Goal: Task Accomplishment & Management: Use online tool/utility

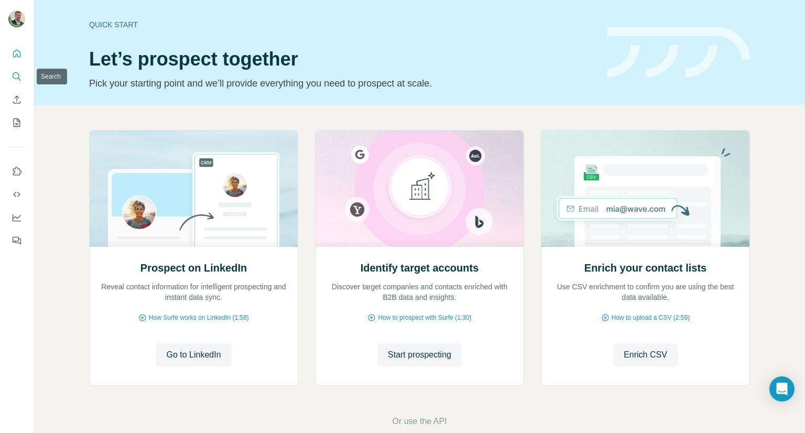
click at [18, 81] on icon "Search" at bounding box center [17, 76] width 10 height 10
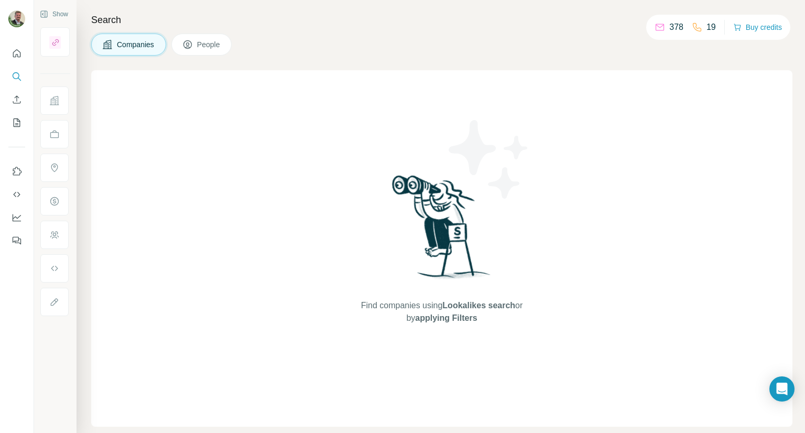
click at [195, 48] on button "People" at bounding box center [201, 45] width 61 height 22
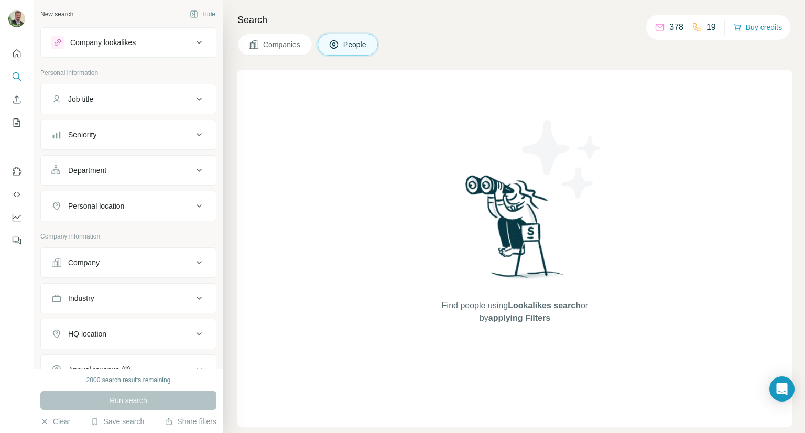
click at [101, 103] on div "Job title" at bounding box center [121, 99] width 141 height 10
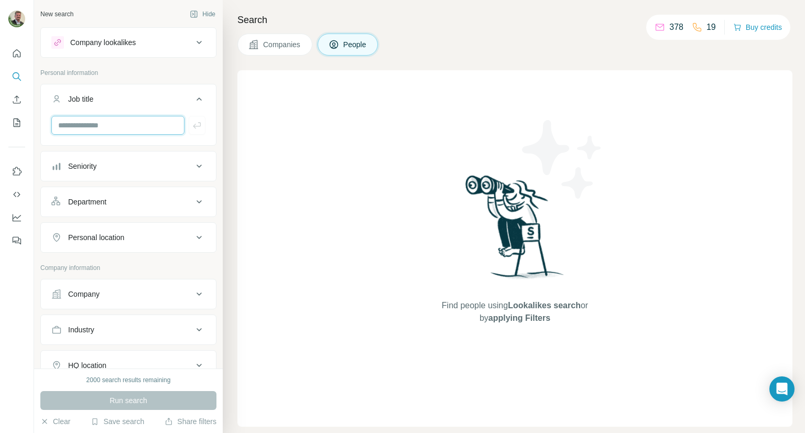
click at [95, 126] on input "text" at bounding box center [117, 125] width 133 height 19
type input "**********"
click at [115, 232] on div "Personal location" at bounding box center [96, 237] width 56 height 10
click at [112, 258] on input "text" at bounding box center [128, 263] width 154 height 19
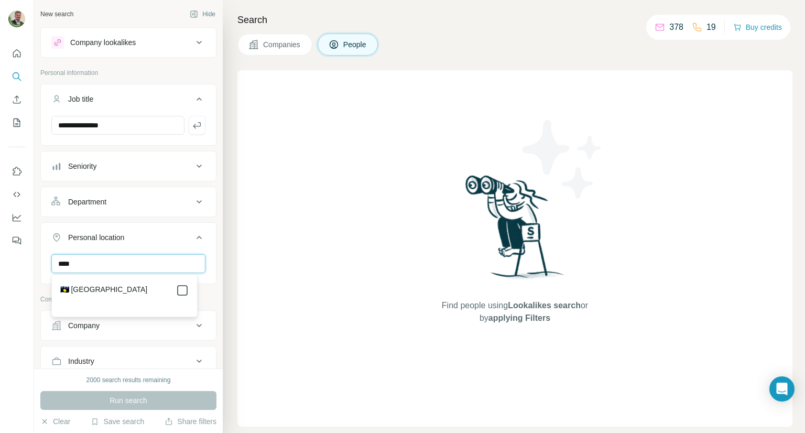
type input "****"
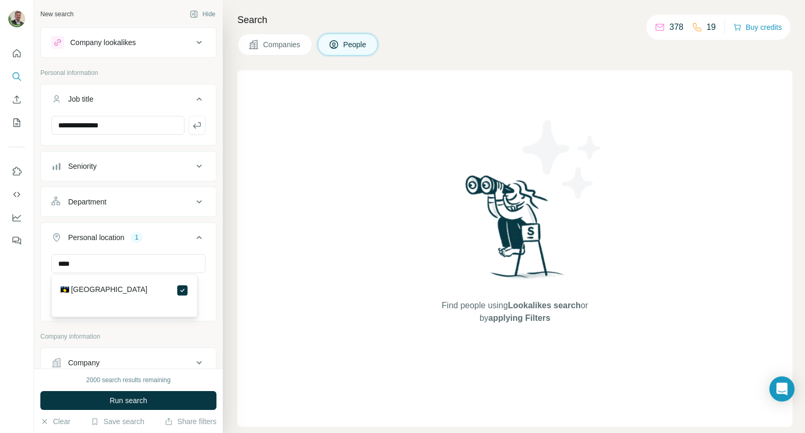
click at [44, 290] on div "**** Guadeloupe Clear all" at bounding box center [128, 286] width 175 height 64
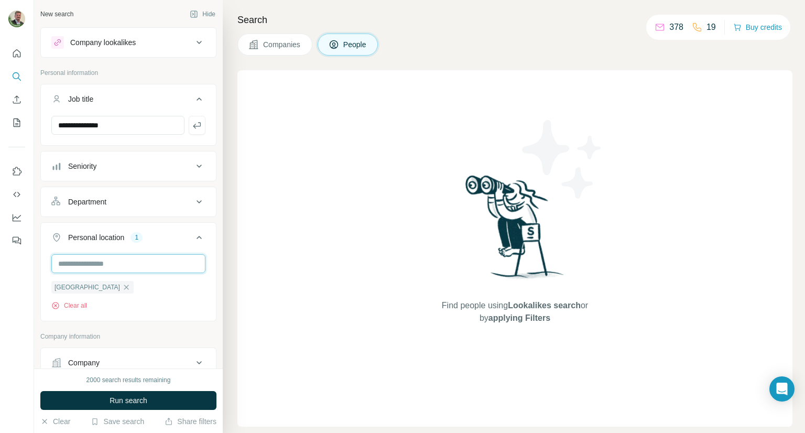
click at [120, 263] on input "text" at bounding box center [128, 263] width 154 height 19
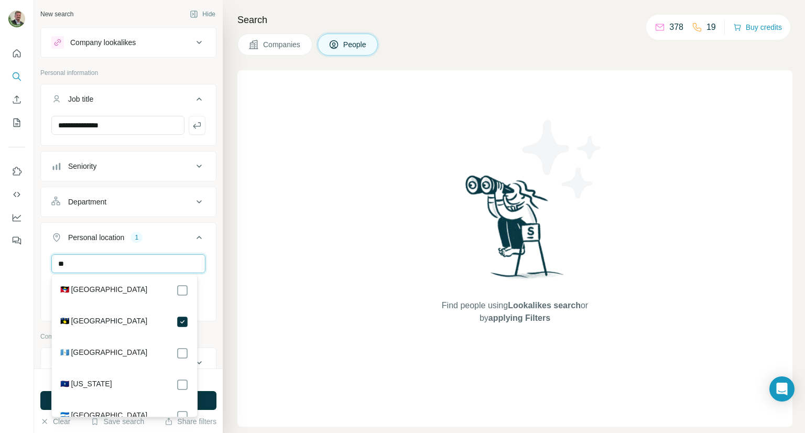
type input "*"
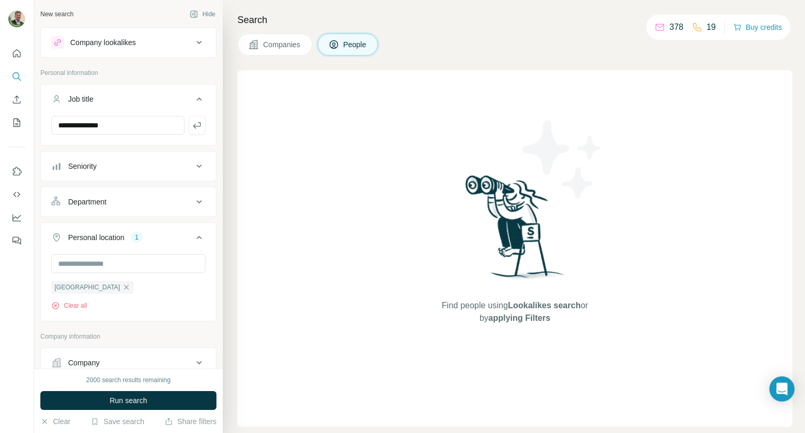
click at [30, 304] on div at bounding box center [17, 216] width 34 height 433
click at [143, 403] on span "Run search" at bounding box center [128, 400] width 38 height 10
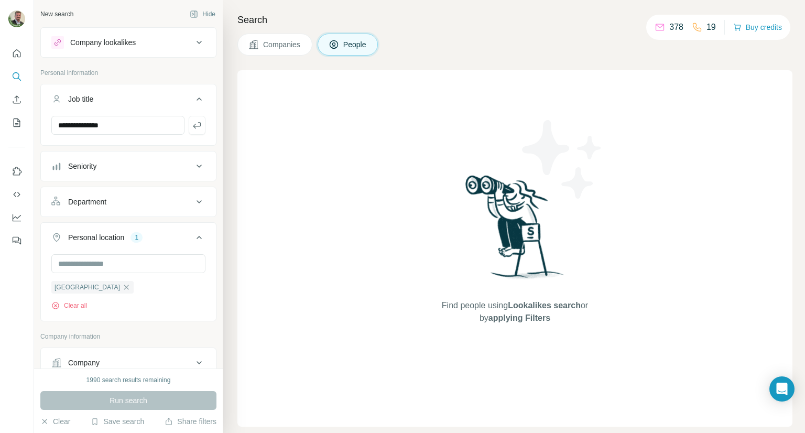
click at [270, 51] on button "Companies" at bounding box center [274, 45] width 75 height 22
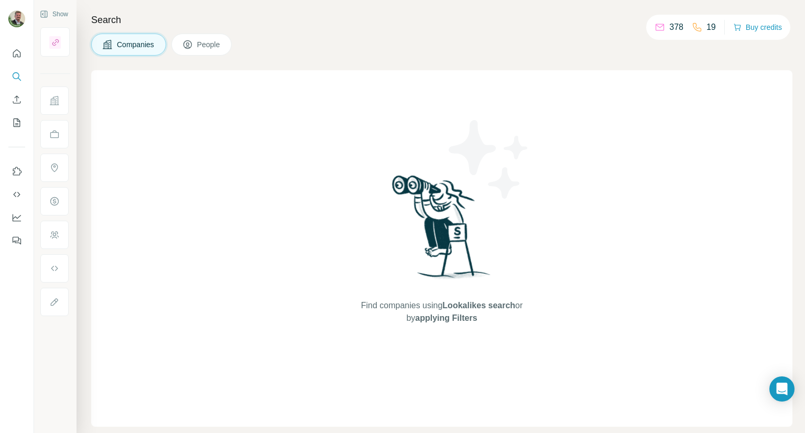
click at [204, 49] on span "People" at bounding box center [209, 44] width 24 height 10
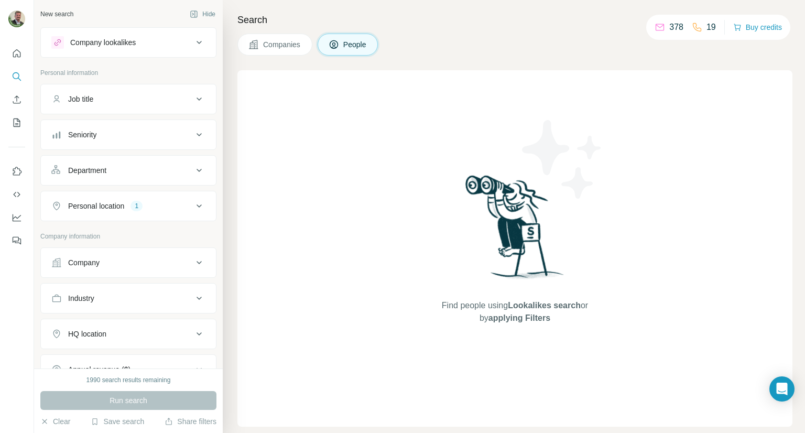
click at [128, 105] on button "Job title" at bounding box center [128, 98] width 175 height 25
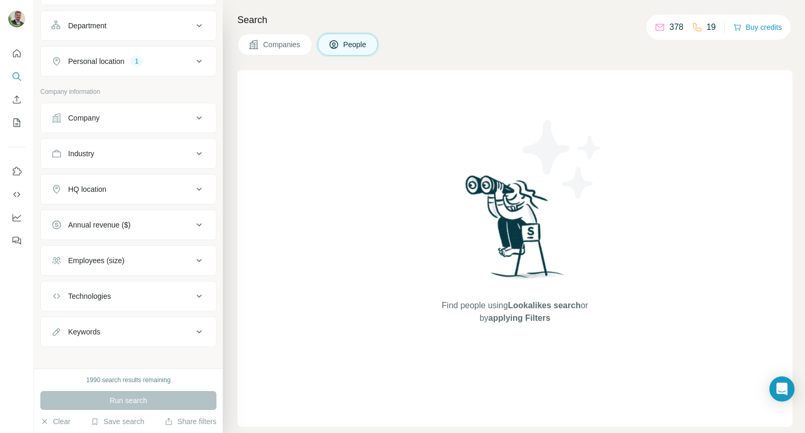
scroll to position [181, 0]
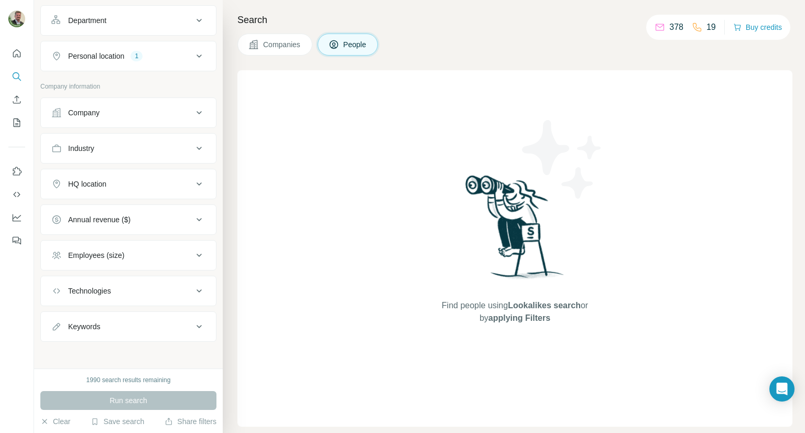
click at [118, 327] on div "Keywords" at bounding box center [121, 326] width 141 height 10
click at [119, 348] on input "text" at bounding box center [117, 352] width 133 height 19
type input "**********"
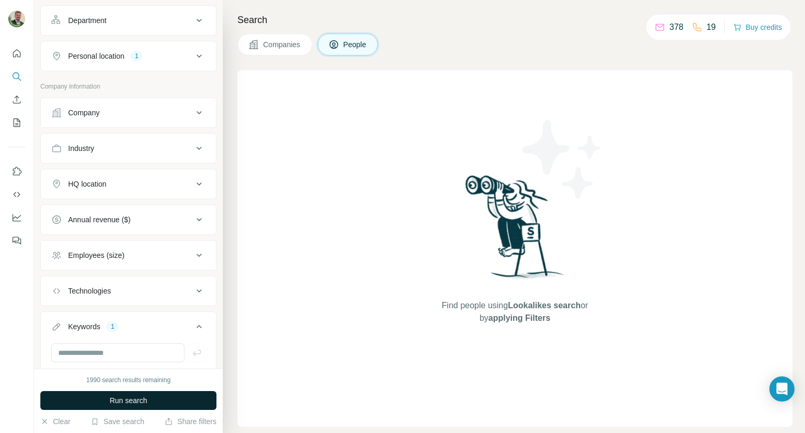
click at [130, 408] on button "Run search" at bounding box center [128, 400] width 176 height 19
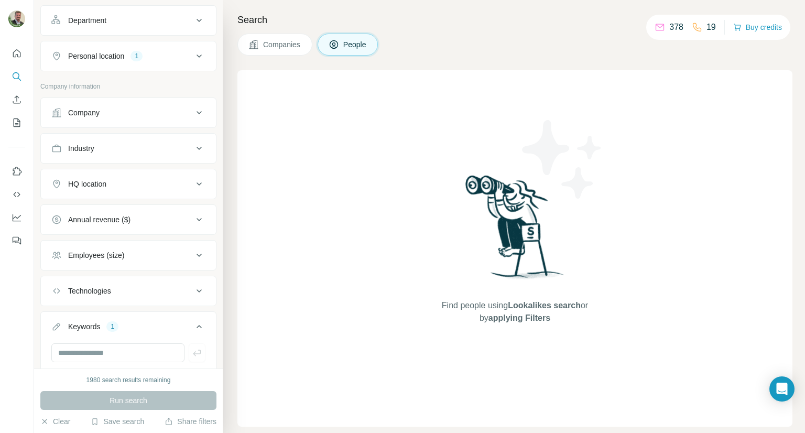
click at [285, 47] on span "Companies" at bounding box center [282, 44] width 38 height 10
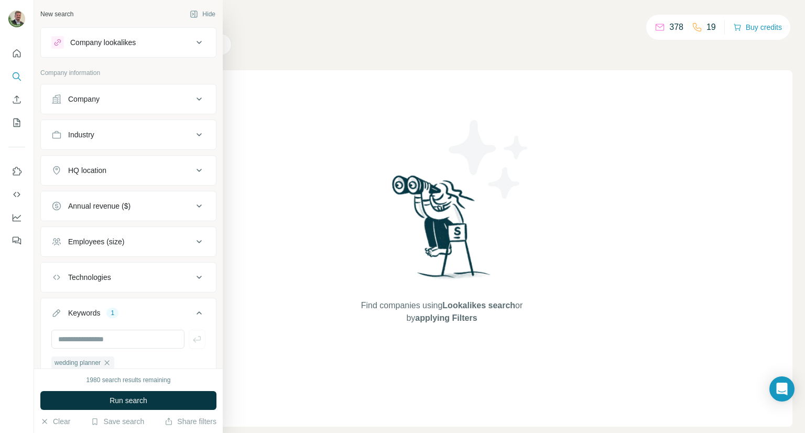
click at [193, 44] on icon at bounding box center [199, 42] width 13 height 13
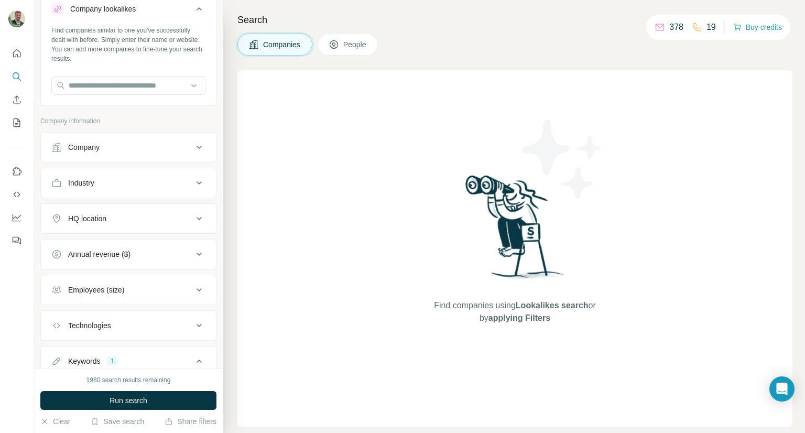
scroll to position [33, 0]
click at [193, 222] on icon at bounding box center [199, 219] width 13 height 13
click at [149, 246] on input "text" at bounding box center [128, 245] width 154 height 19
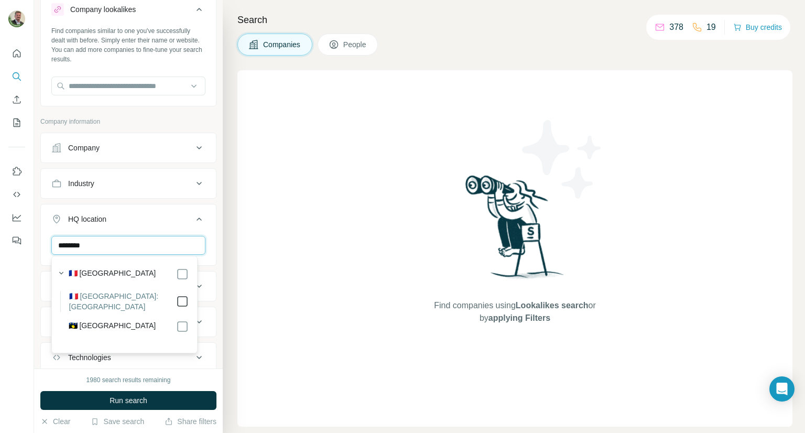
type input "********"
click at [23, 319] on div at bounding box center [17, 216] width 34 height 433
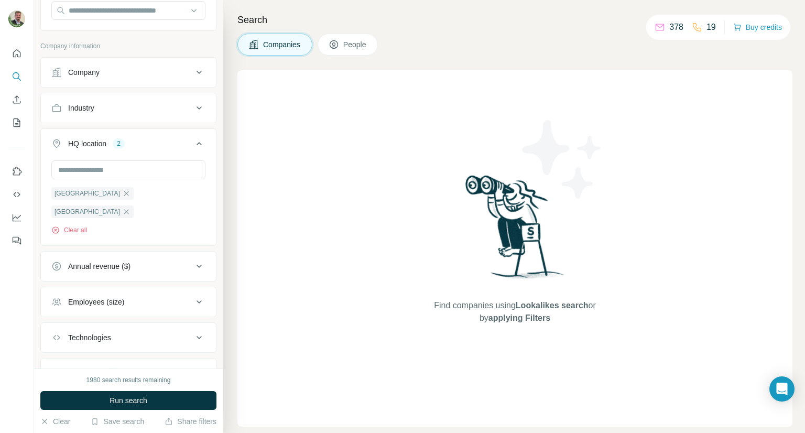
scroll to position [207, 0]
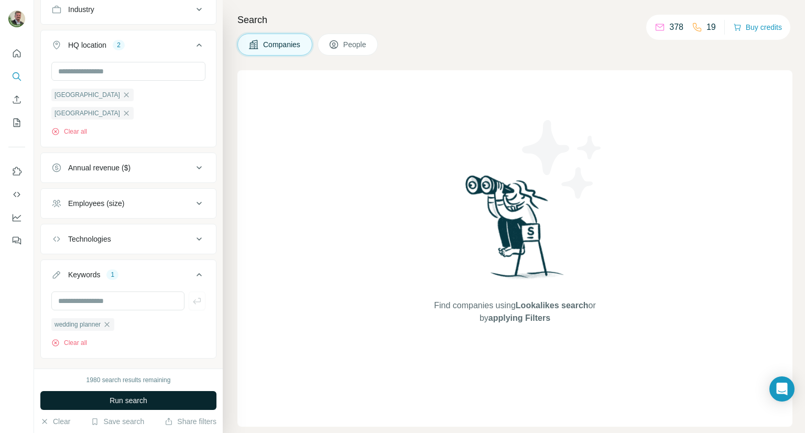
click at [149, 403] on button "Run search" at bounding box center [128, 400] width 176 height 19
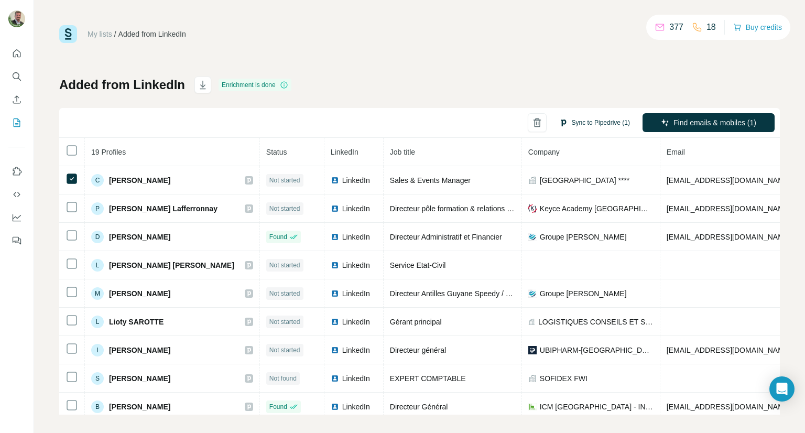
click at [598, 125] on button "Sync to Pipedrive (1)" at bounding box center [594, 123] width 85 height 16
click at [565, 121] on button "Sync all to Pipedrive (19)" at bounding box center [588, 123] width 97 height 16
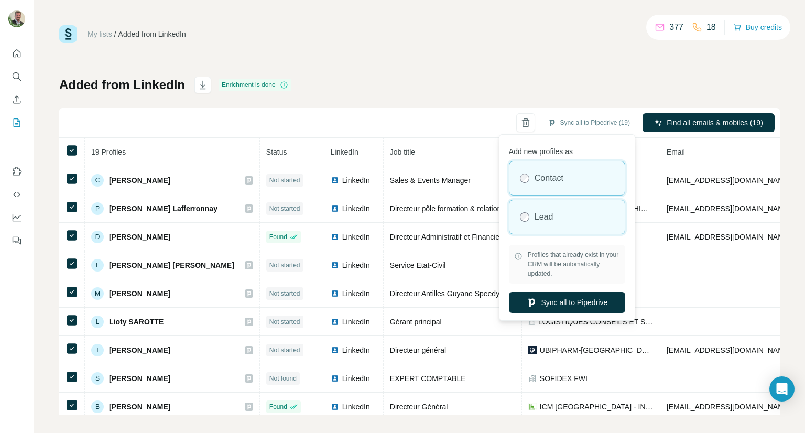
click at [530, 214] on div "Lead" at bounding box center [566, 217] width 115 height 34
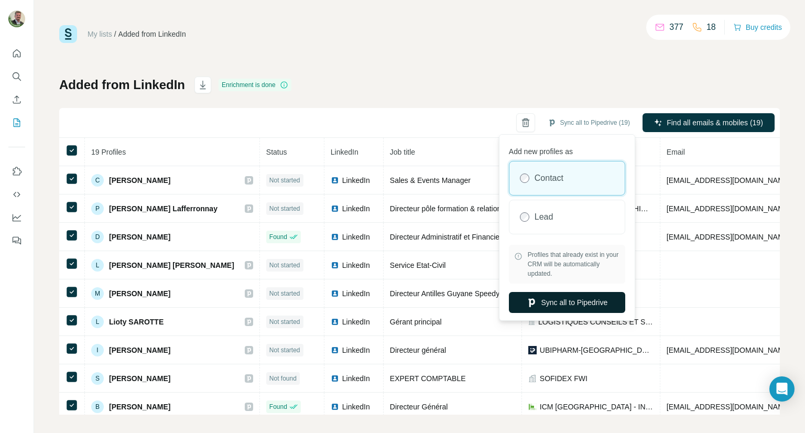
click at [555, 299] on button "Sync all to Pipedrive" at bounding box center [567, 302] width 116 height 21
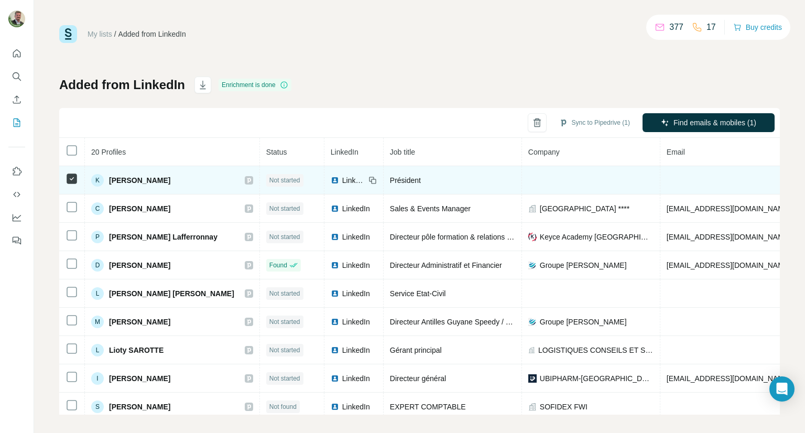
click at [668, 181] on td at bounding box center [728, 180] width 137 height 28
click at [597, 185] on td at bounding box center [591, 180] width 138 height 28
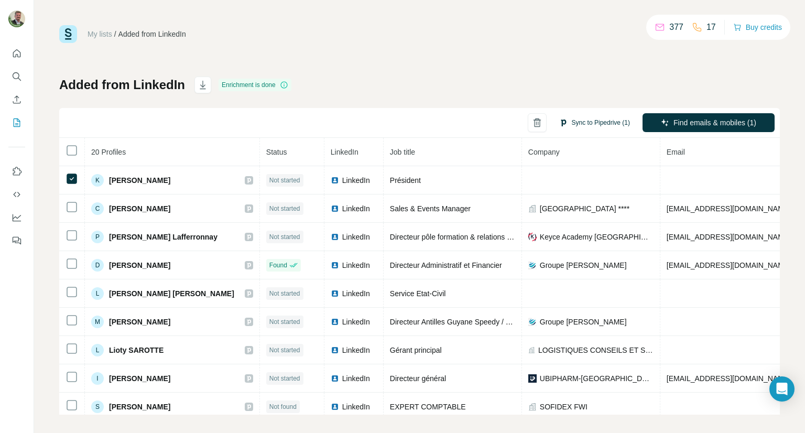
click at [587, 126] on button "Sync to Pipedrive (1)" at bounding box center [594, 123] width 85 height 16
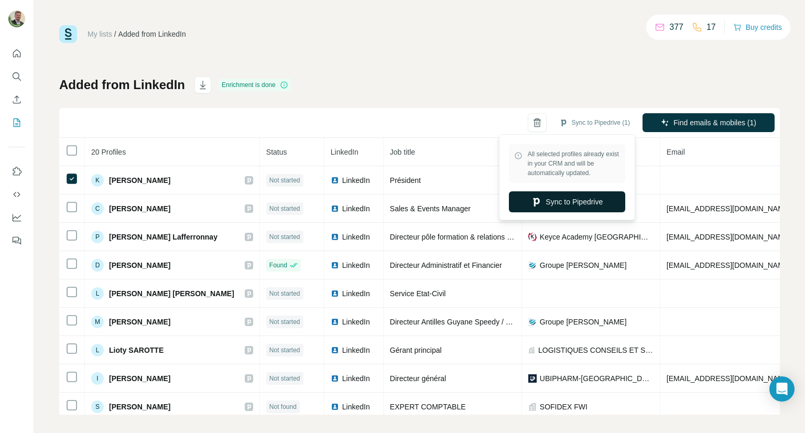
click at [580, 199] on button "Sync to Pipedrive" at bounding box center [567, 201] width 116 height 21
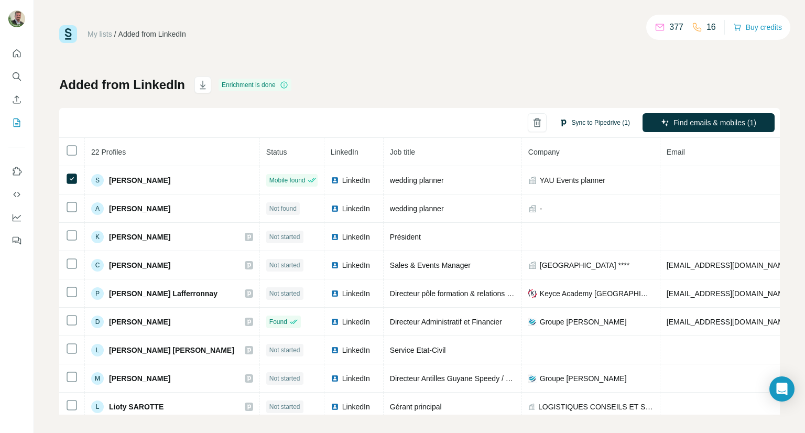
click at [589, 127] on button "Sync to Pipedrive (1)" at bounding box center [594, 123] width 85 height 16
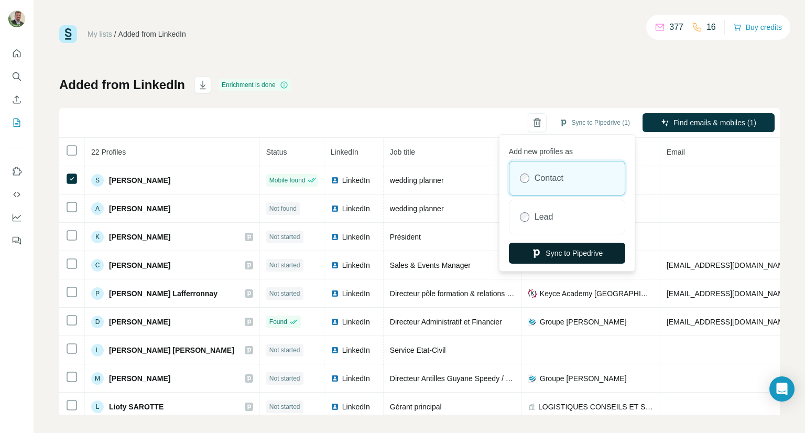
click at [566, 251] on button "Sync to Pipedrive" at bounding box center [567, 253] width 116 height 21
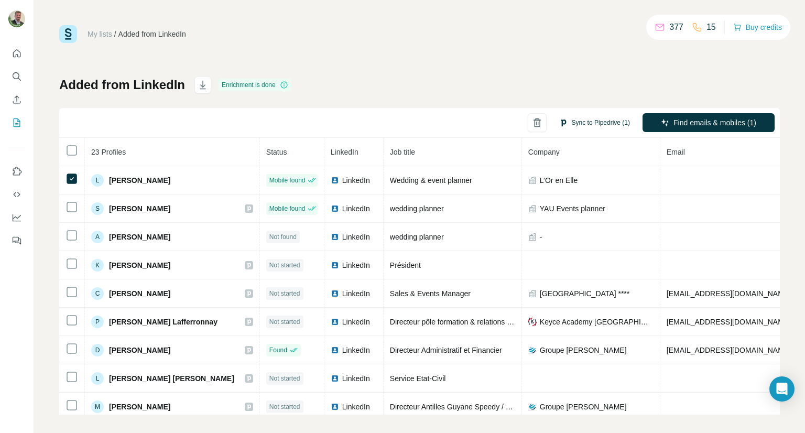
click at [563, 122] on button "Sync to Pipedrive (1)" at bounding box center [594, 123] width 85 height 16
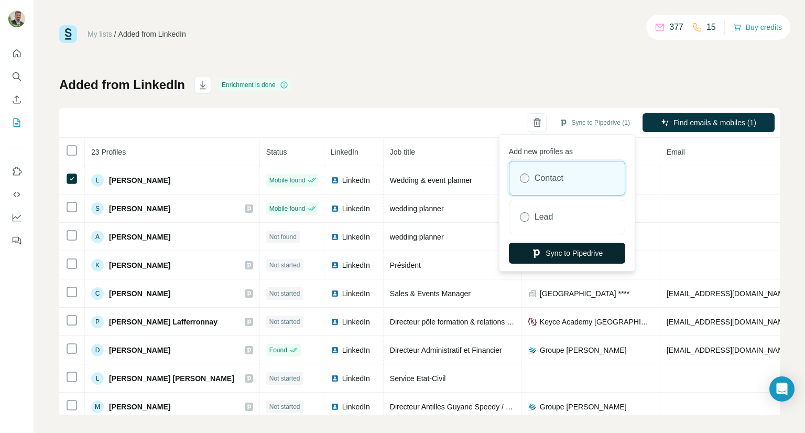
click at [552, 250] on button "Sync to Pipedrive" at bounding box center [567, 253] width 116 height 21
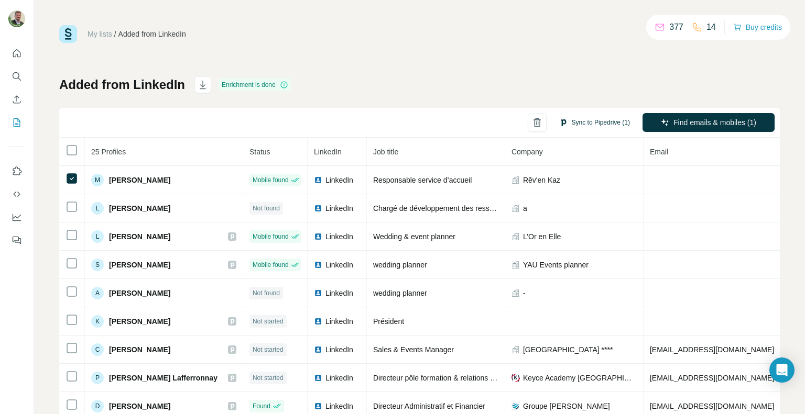
click at [589, 126] on button "Sync to Pipedrive (1)" at bounding box center [594, 123] width 85 height 16
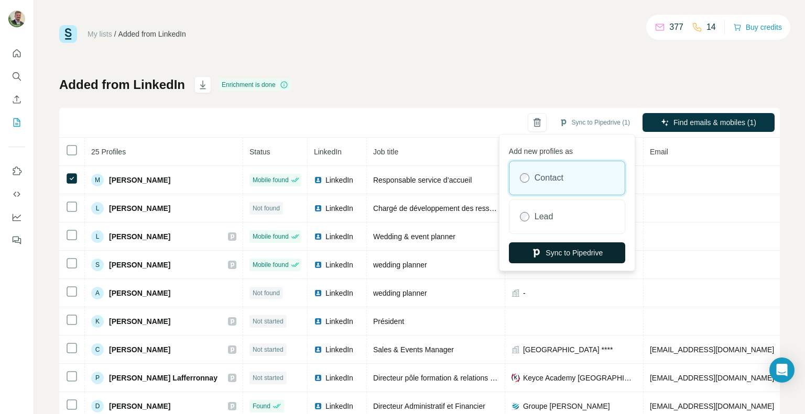
click at [556, 256] on button "Sync to Pipedrive" at bounding box center [567, 253] width 116 height 21
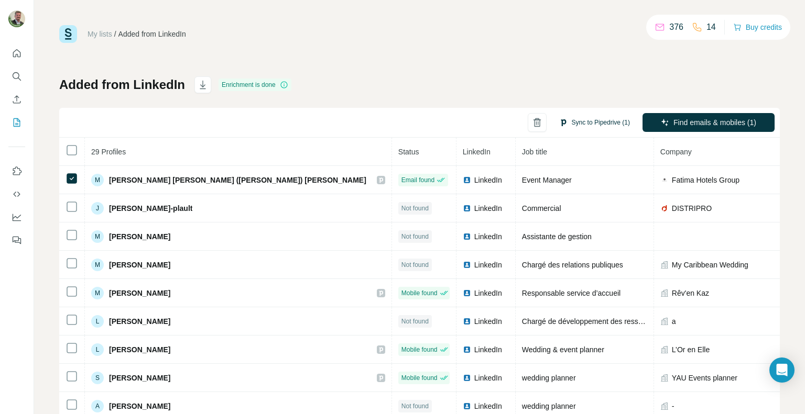
click at [578, 123] on button "Sync to Pipedrive (1)" at bounding box center [594, 123] width 85 height 16
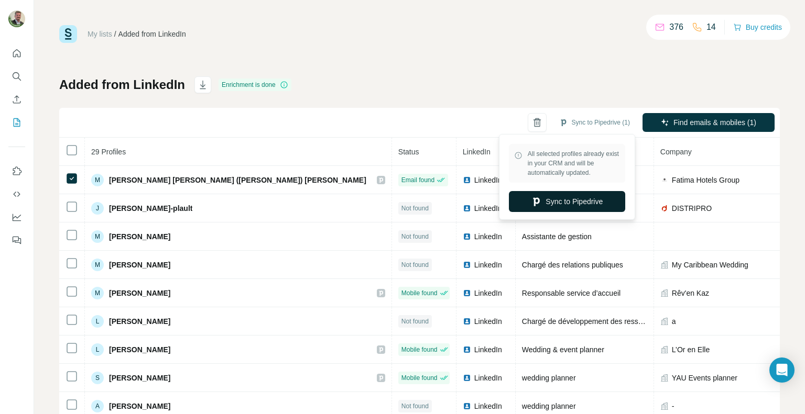
click at [558, 196] on button "Sync to Pipedrive" at bounding box center [567, 201] width 116 height 21
